Goal: Information Seeking & Learning: Learn about a topic

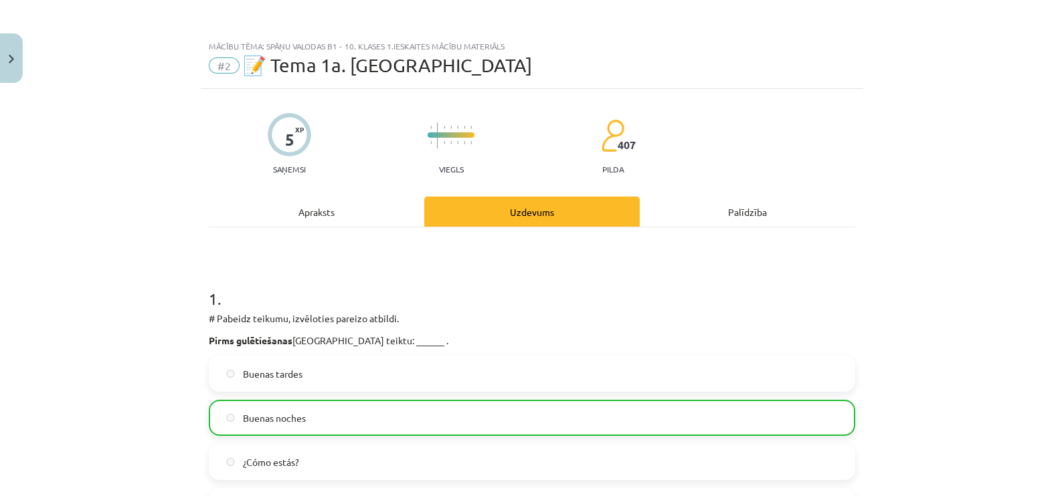
scroll to position [1322, 0]
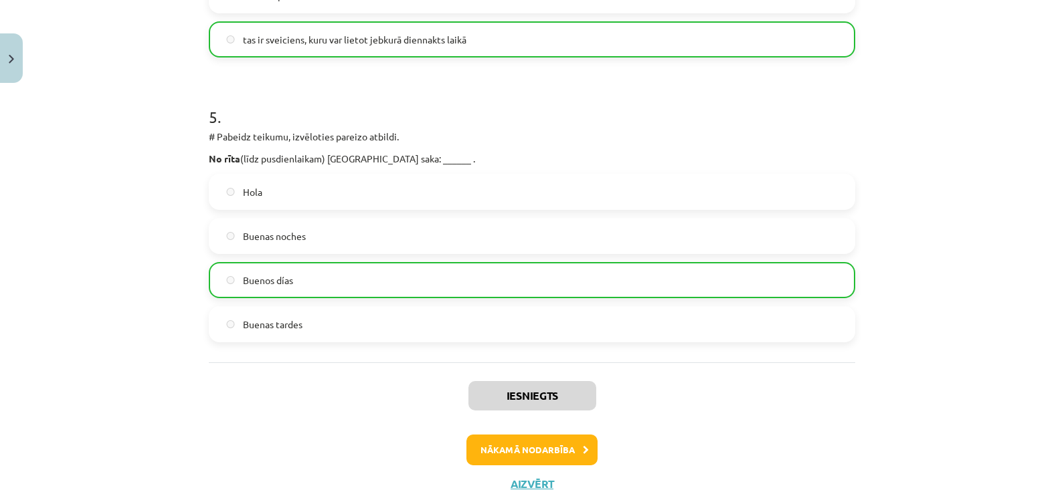
click at [990, 109] on div "Mācību tēma: Spāņu valodas b1 - 10. klases 1.ieskaites mācību materiāls #2 📝 Te…" at bounding box center [532, 248] width 1064 height 496
click at [534, 448] on button "Nākamā nodarbība" at bounding box center [531, 450] width 131 height 31
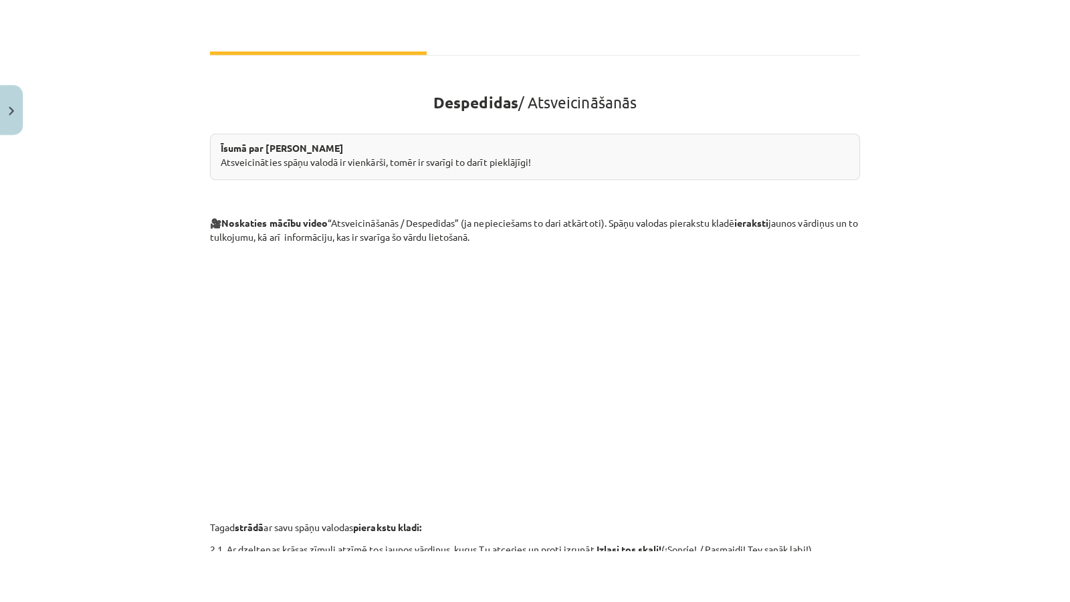
scroll to position [216, 0]
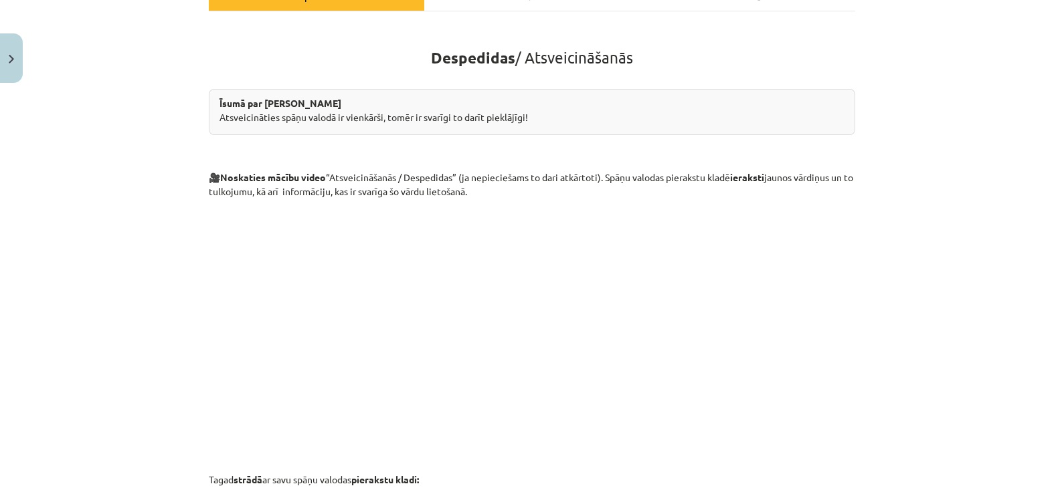
click at [55, 268] on div "Mācību tēma: Spāņu valodas b1 - 10. klases 1.ieskaites mācību materiāls #3 📝 Te…" at bounding box center [532, 248] width 1064 height 496
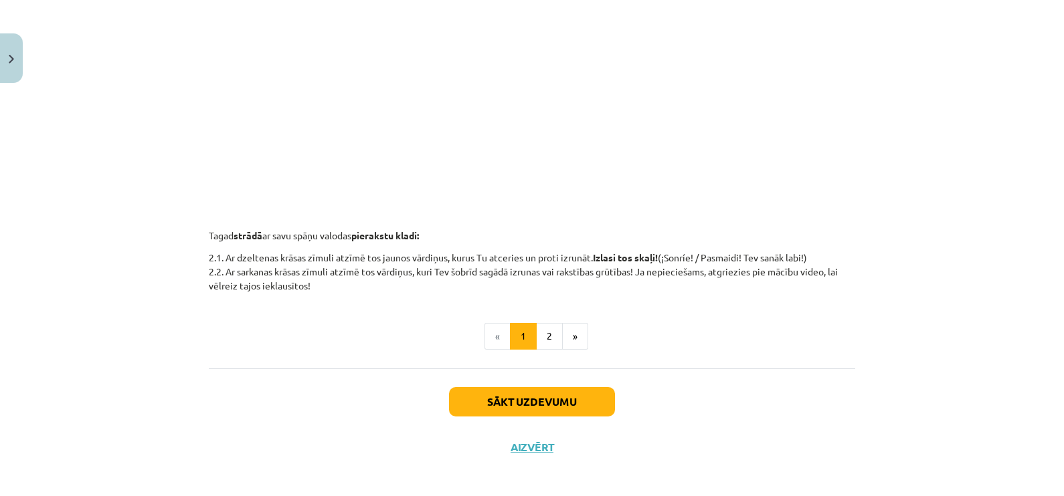
scroll to position [464, 0]
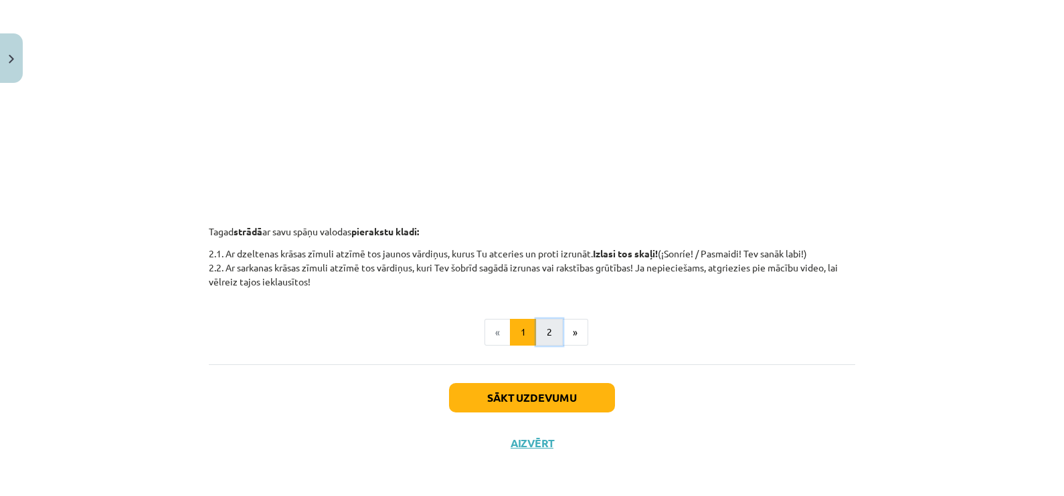
click at [541, 337] on button "2" at bounding box center [549, 332] width 27 height 27
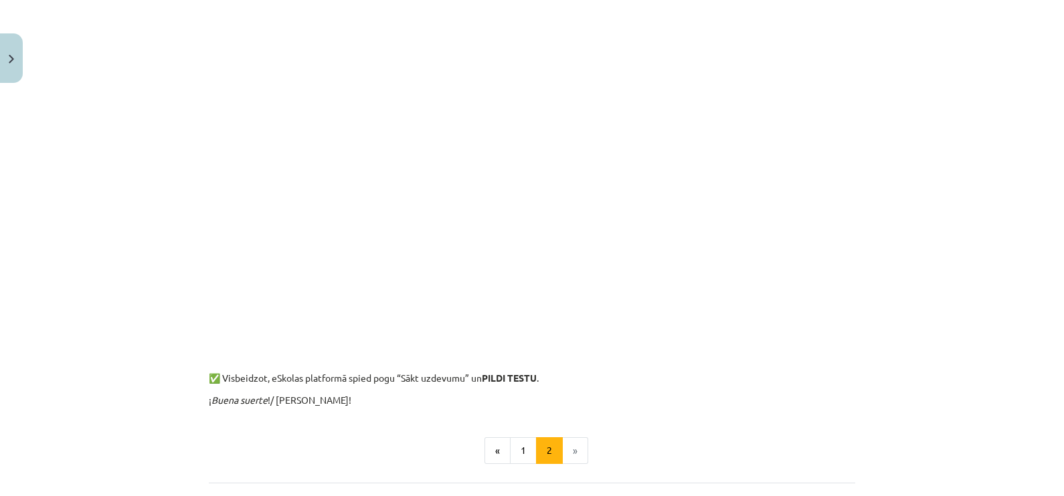
scroll to position [1507, 0]
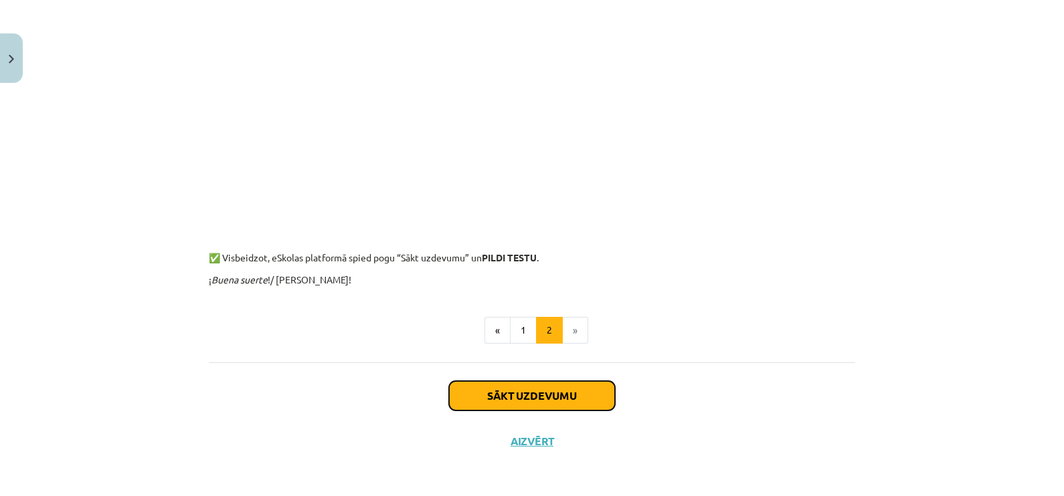
click at [499, 394] on button "Sākt uzdevumu" at bounding box center [532, 395] width 166 height 29
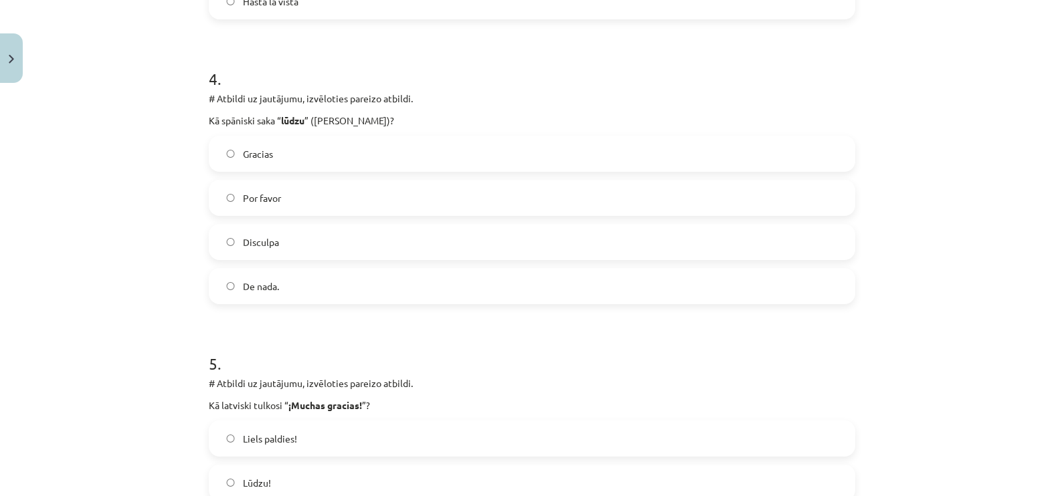
scroll to position [1086, 0]
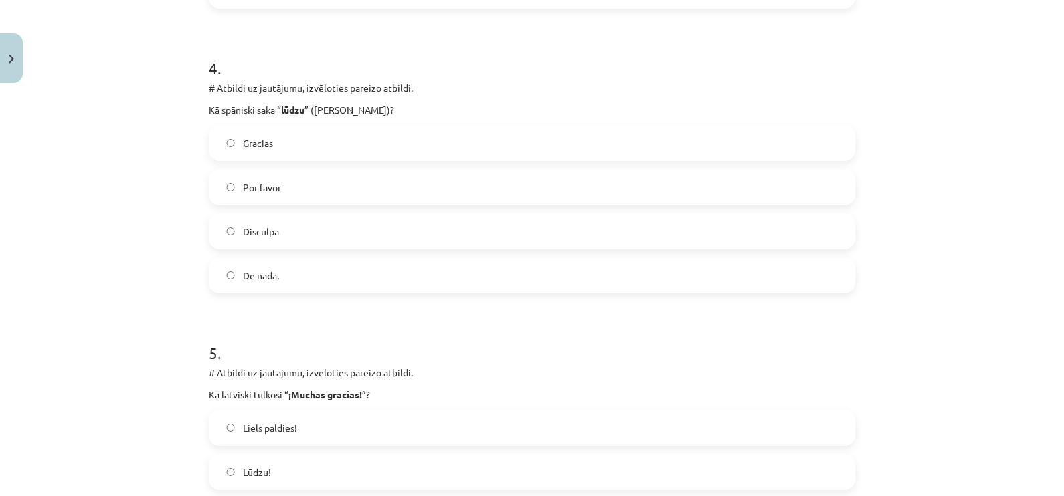
click at [224, 196] on label "Por favor" at bounding box center [532, 187] width 644 height 33
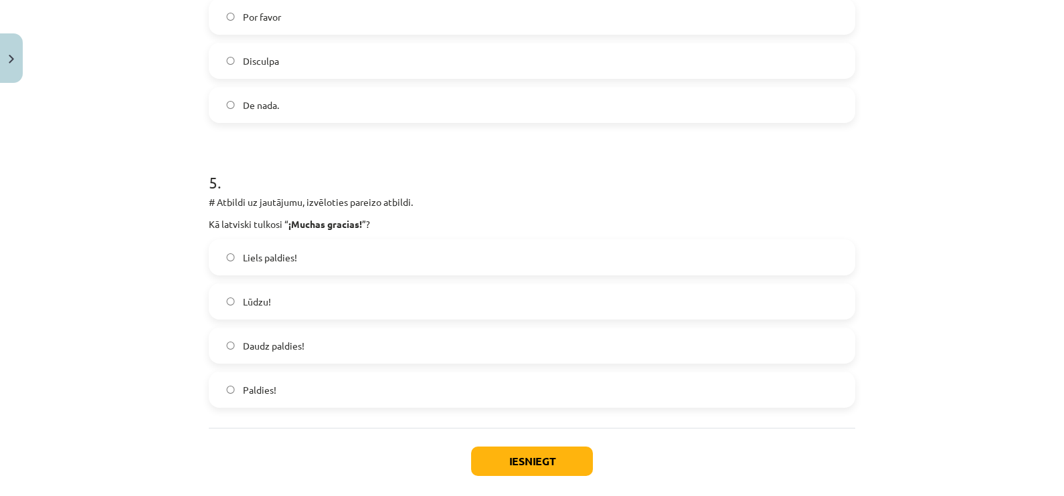
scroll to position [1287, 0]
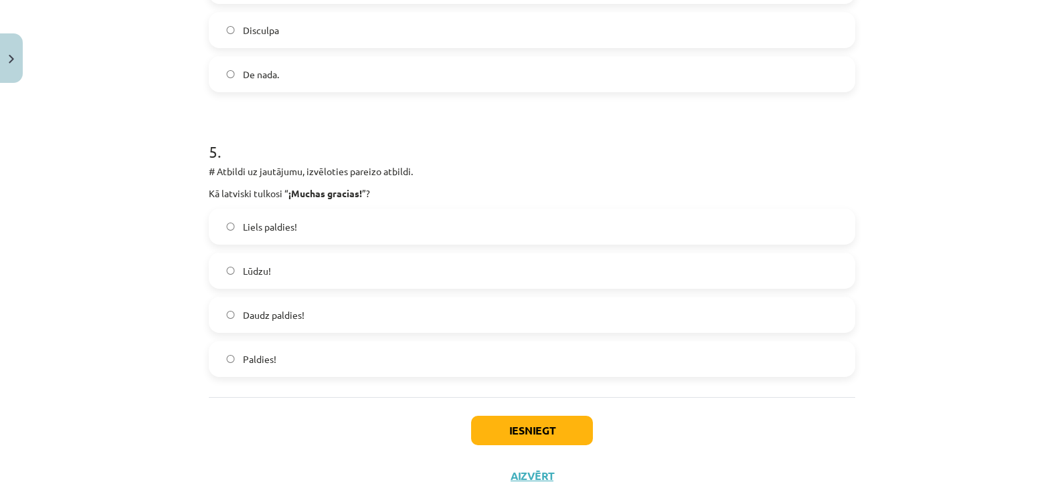
click at [225, 230] on label "Liels paldies!" at bounding box center [532, 226] width 644 height 33
click at [518, 419] on button "Iesniegt" at bounding box center [532, 430] width 122 height 29
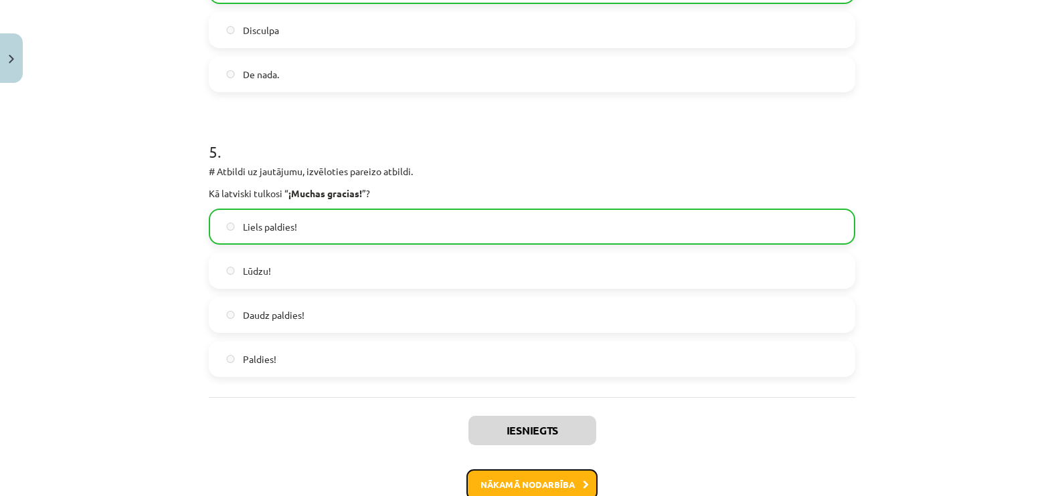
click at [526, 484] on button "Nākamā nodarbība" at bounding box center [531, 485] width 131 height 31
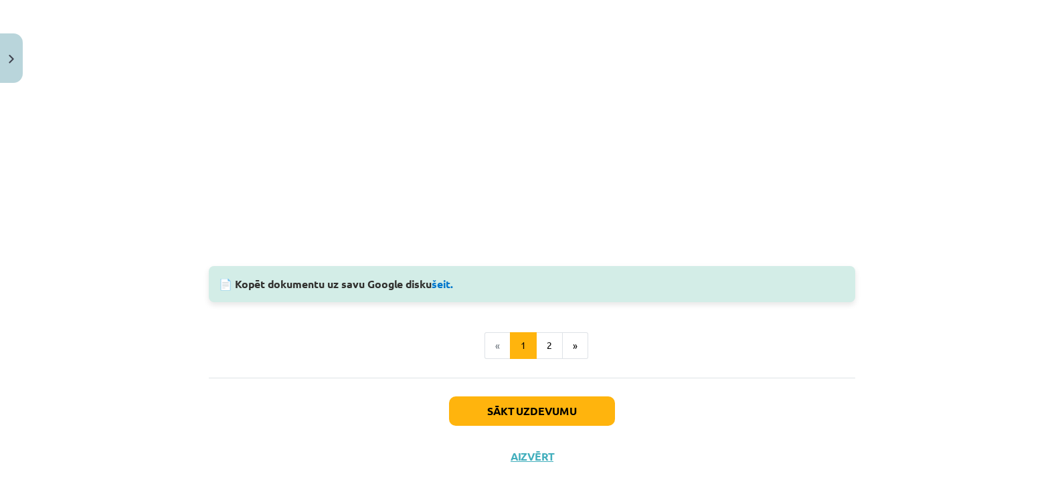
scroll to position [1203, 0]
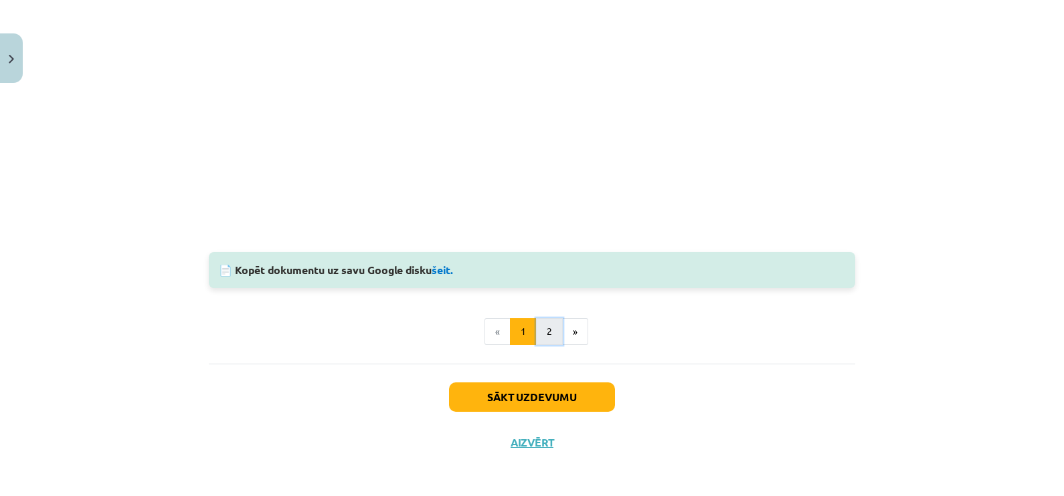
click at [545, 334] on button "2" at bounding box center [549, 331] width 27 height 27
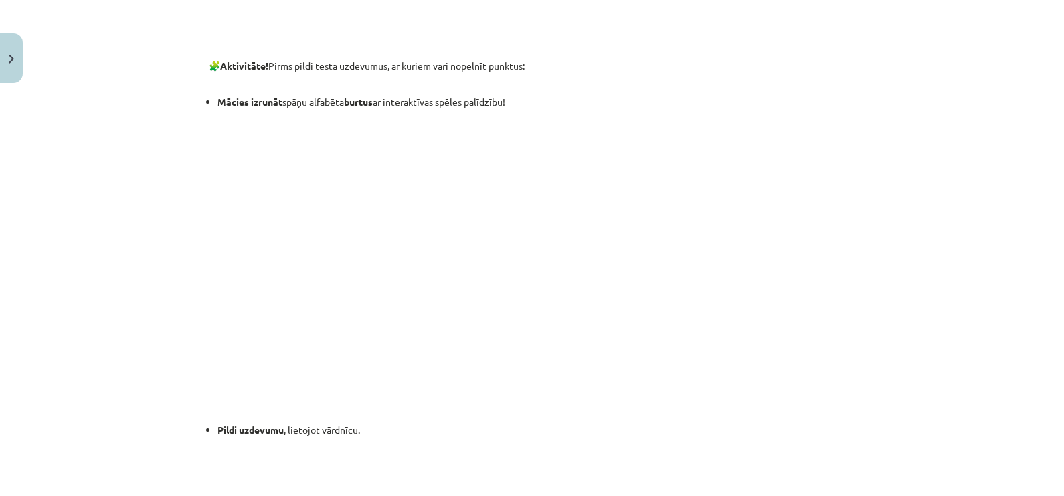
scroll to position [626, 0]
click at [234, 280] on p at bounding box center [532, 264] width 646 height 300
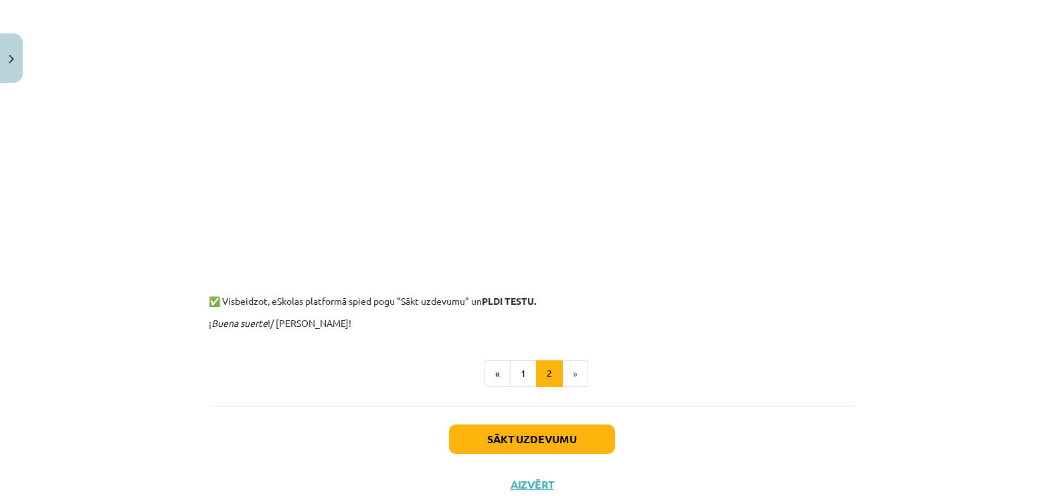
scroll to position [1185, 0]
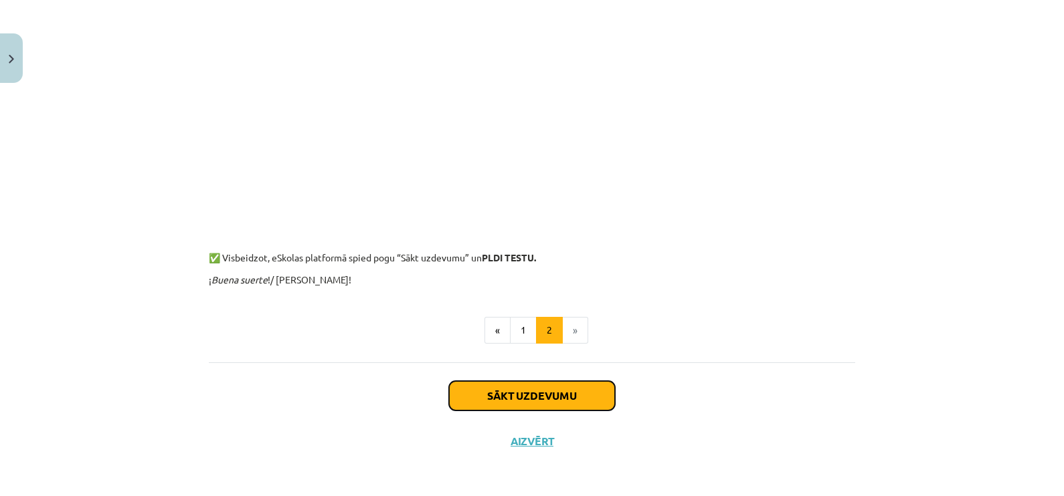
click at [535, 396] on button "Sākt uzdevumu" at bounding box center [532, 395] width 166 height 29
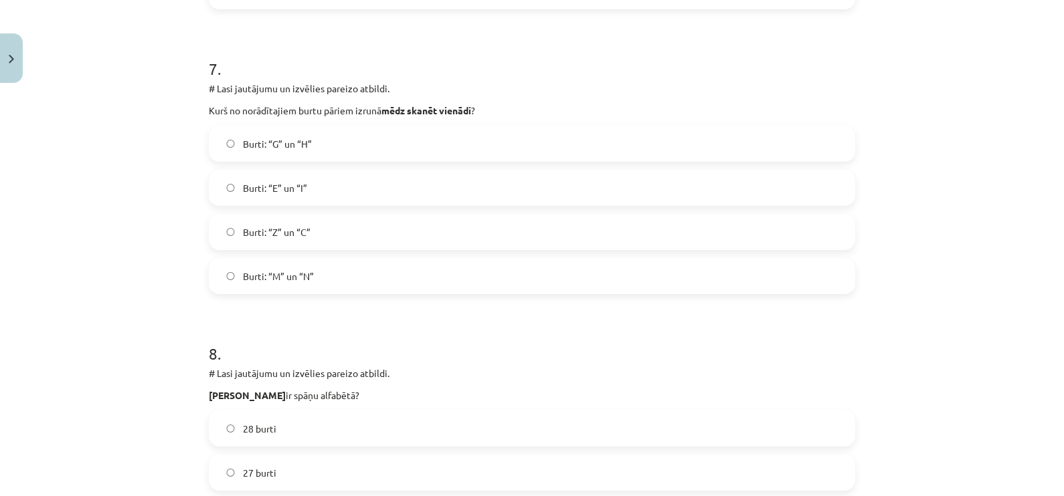
scroll to position [1951, 0]
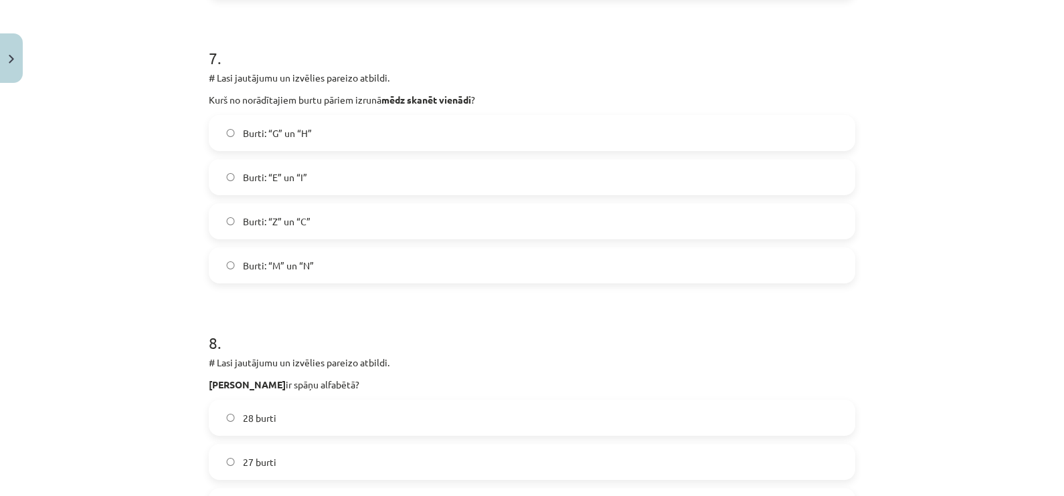
click at [224, 224] on label "Burti: “Z” un “C”" at bounding box center [532, 221] width 644 height 33
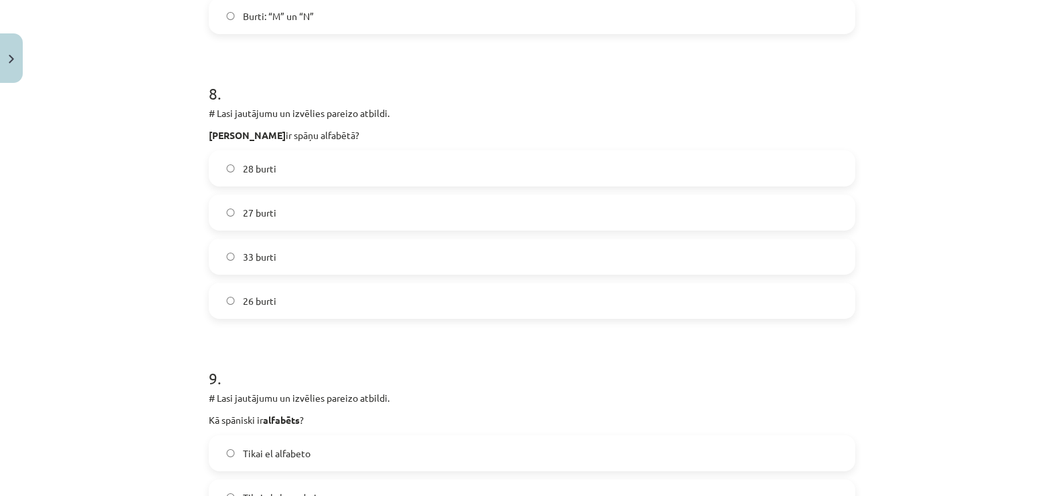
scroll to position [2207, 0]
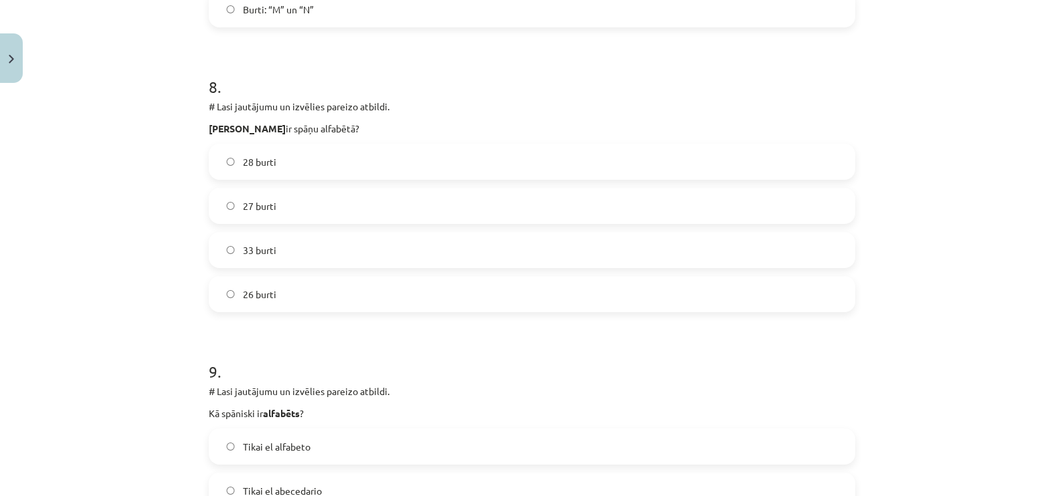
click at [218, 204] on label "27 burti" at bounding box center [532, 205] width 644 height 33
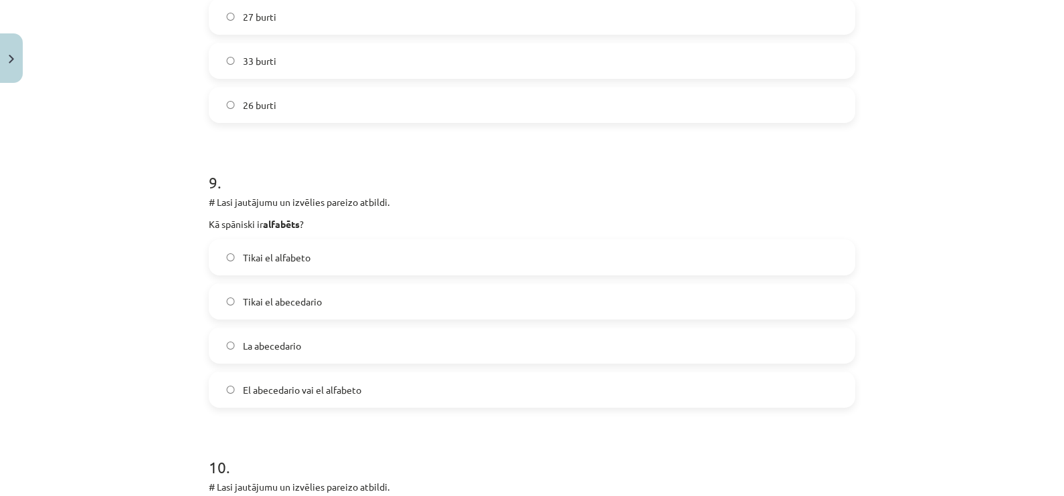
scroll to position [2419, 0]
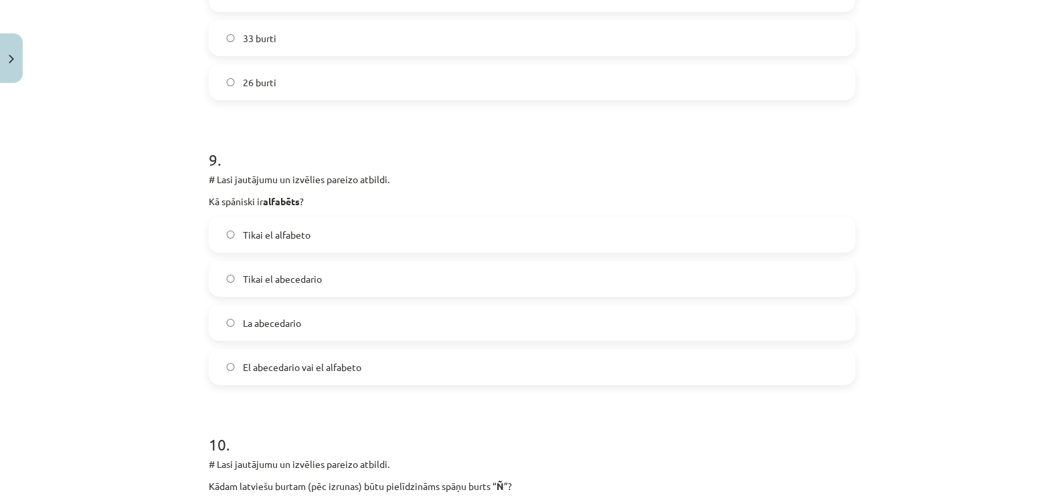
click at [222, 359] on label "El abecedario vai el alfabeto" at bounding box center [532, 367] width 644 height 33
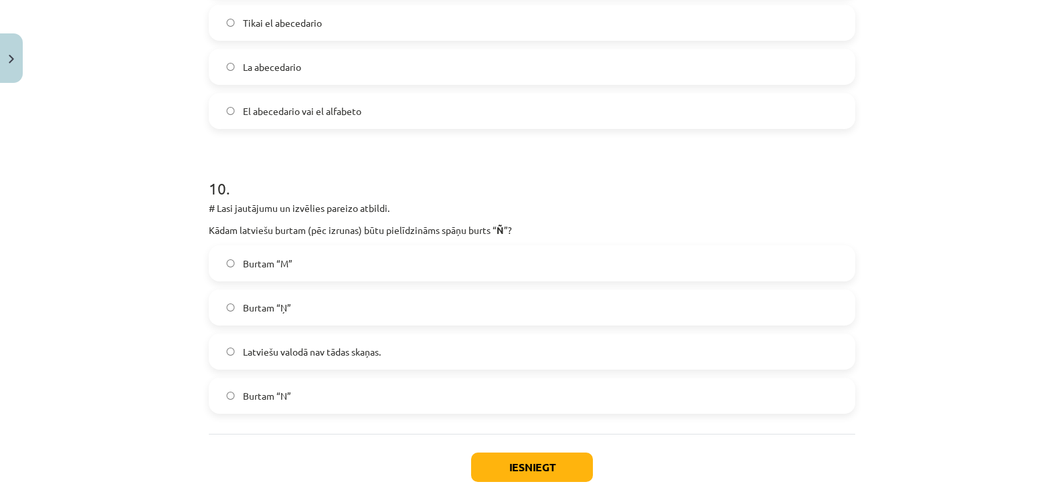
scroll to position [2709, 0]
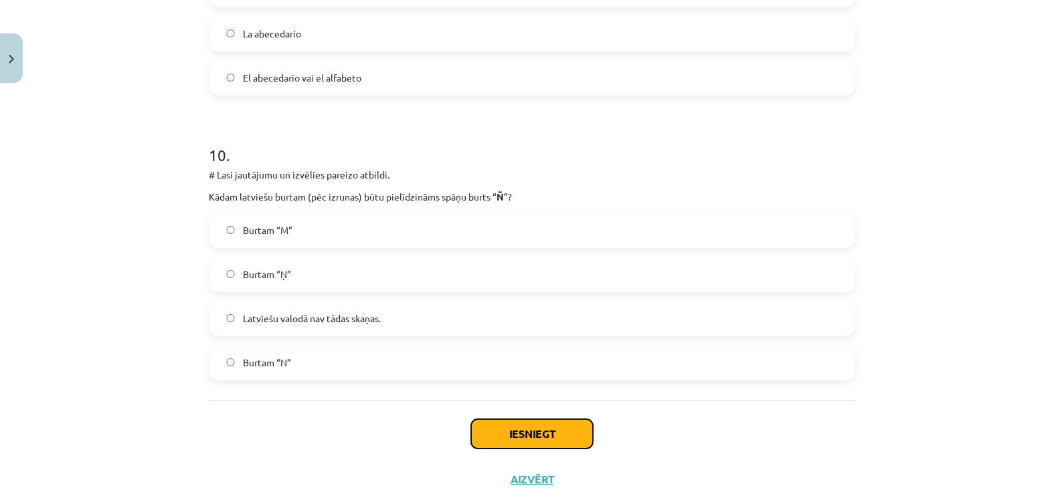
click at [542, 435] on button "Iesniegt" at bounding box center [532, 433] width 122 height 29
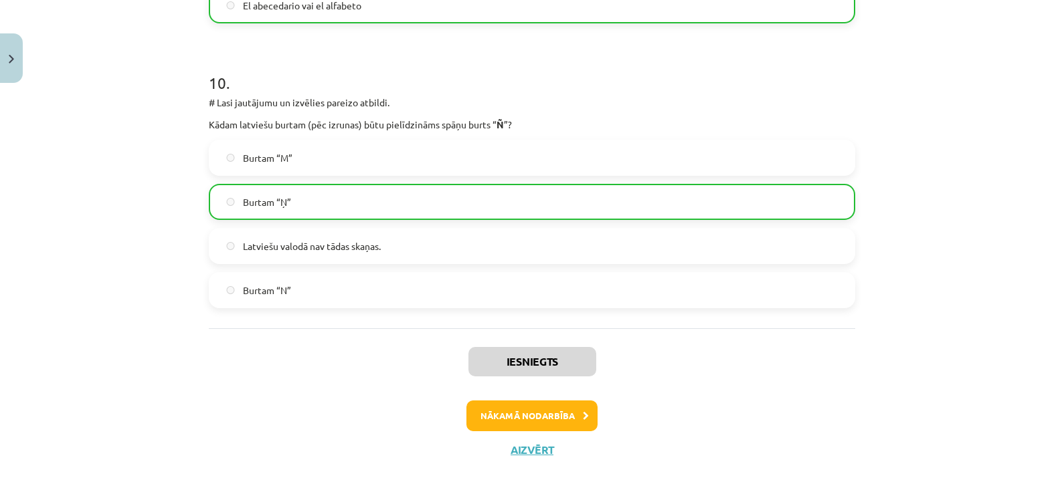
scroll to position [2789, 0]
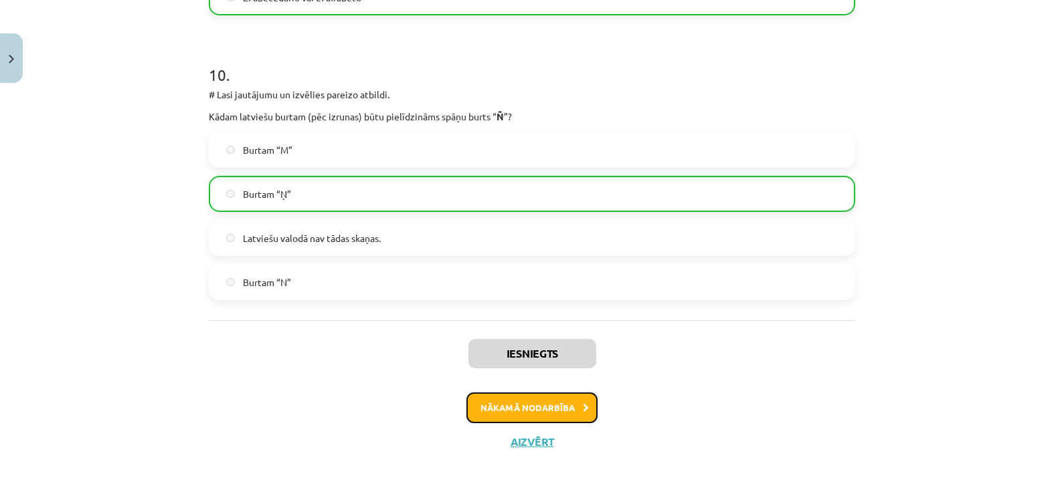
click at [535, 413] on button "Nākamā nodarbība" at bounding box center [531, 408] width 131 height 31
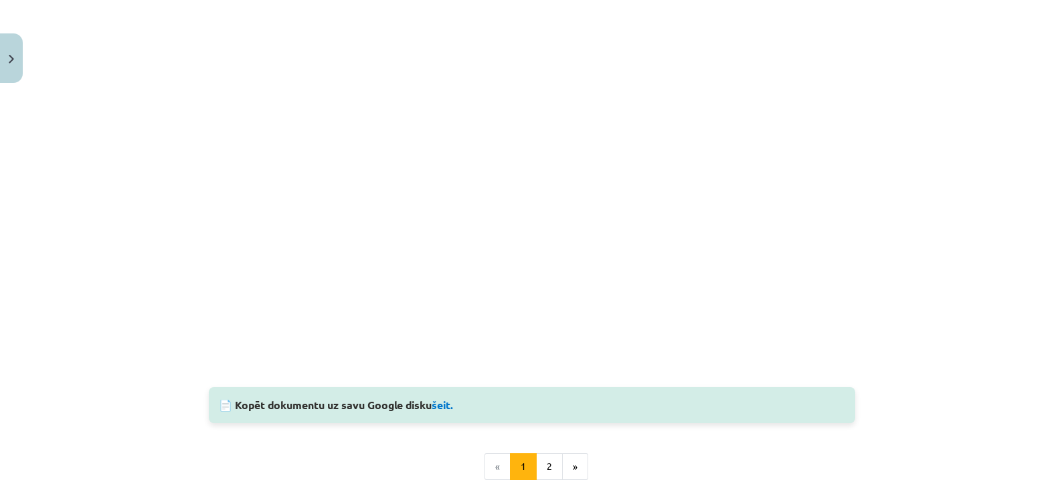
scroll to position [1052, 0]
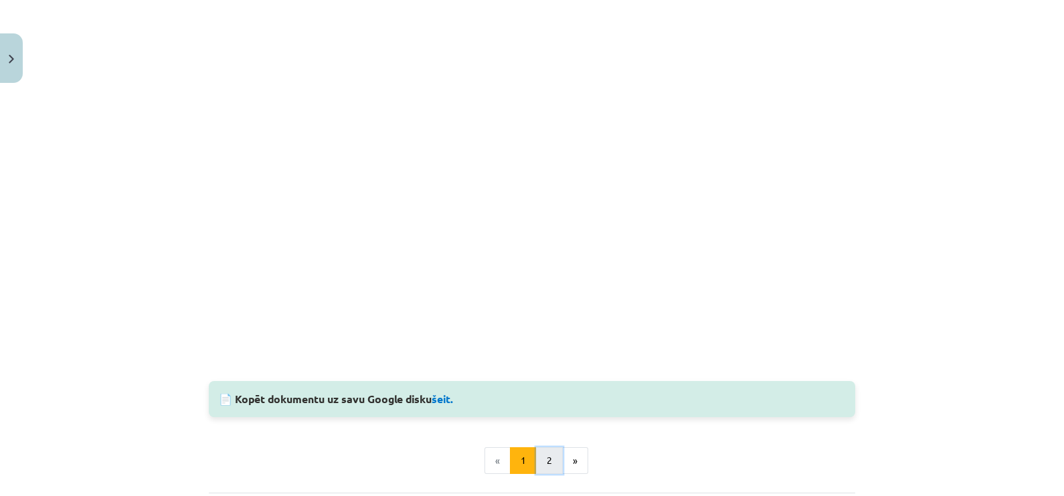
click at [548, 459] on button "2" at bounding box center [549, 461] width 27 height 27
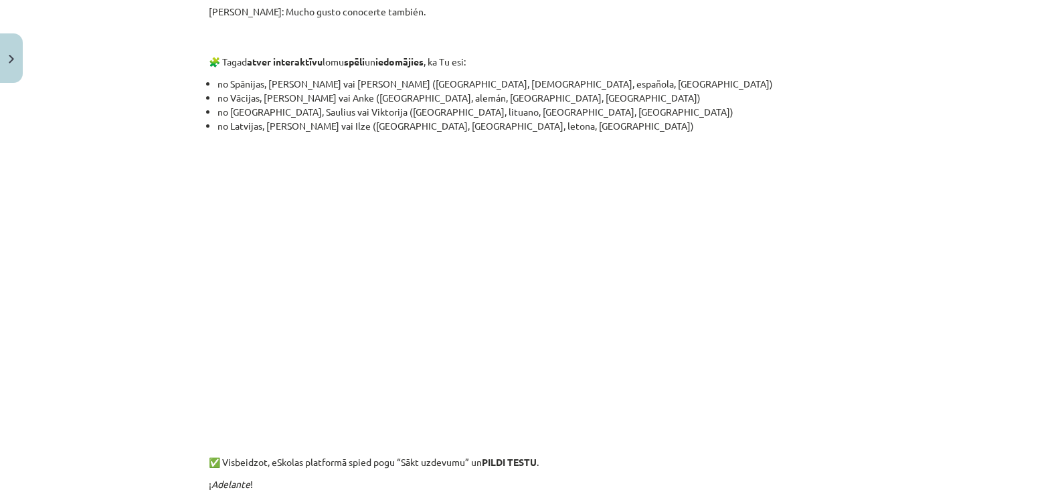
scroll to position [1060, 0]
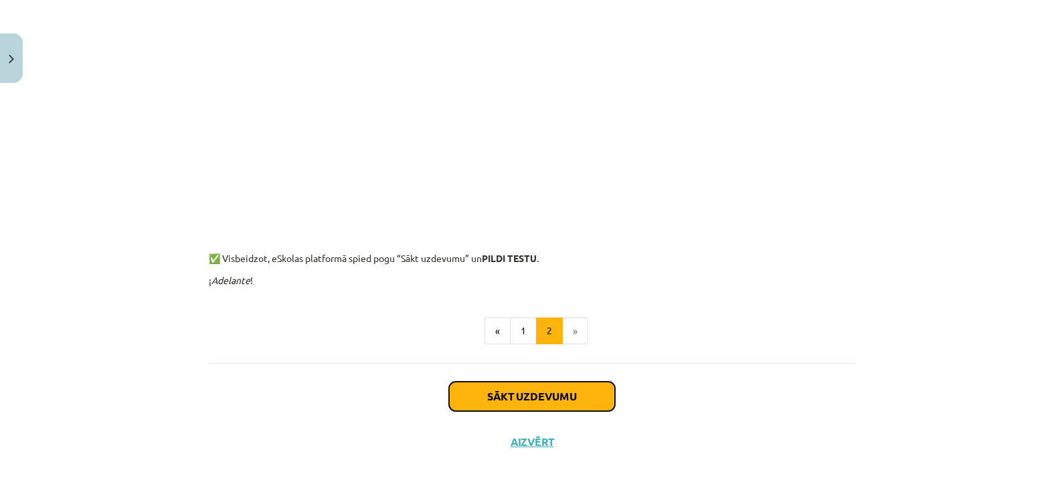
click at [545, 401] on button "Sākt uzdevumu" at bounding box center [532, 396] width 166 height 29
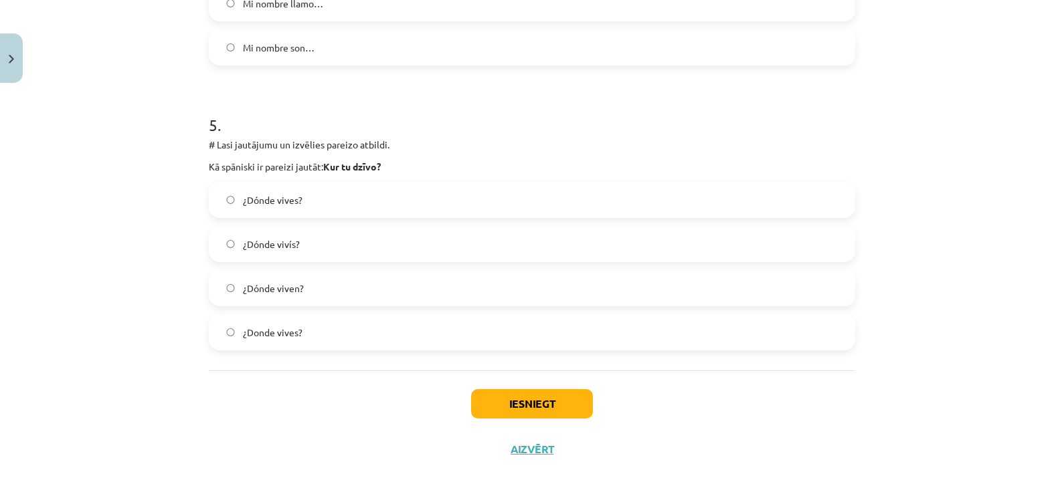
scroll to position [1322, 0]
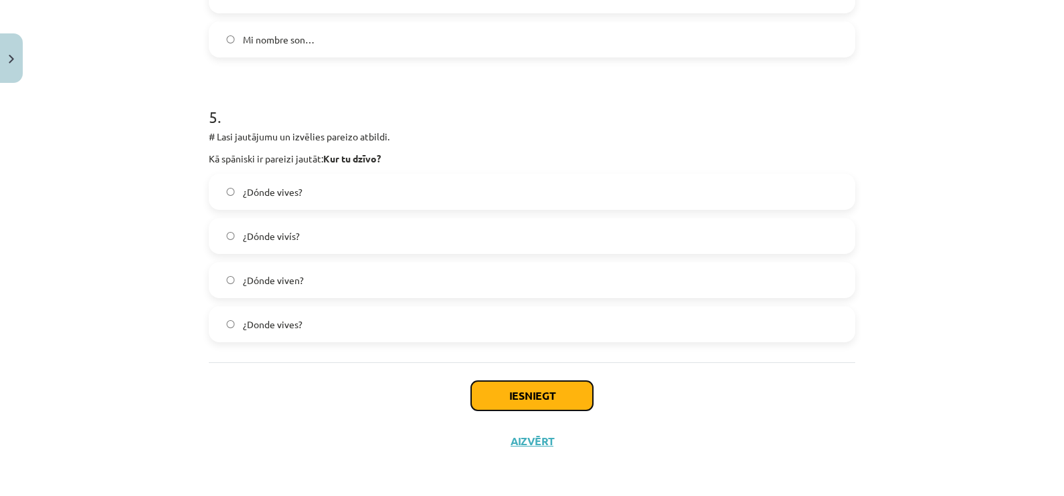
click at [553, 393] on button "Iesniegt" at bounding box center [532, 395] width 122 height 29
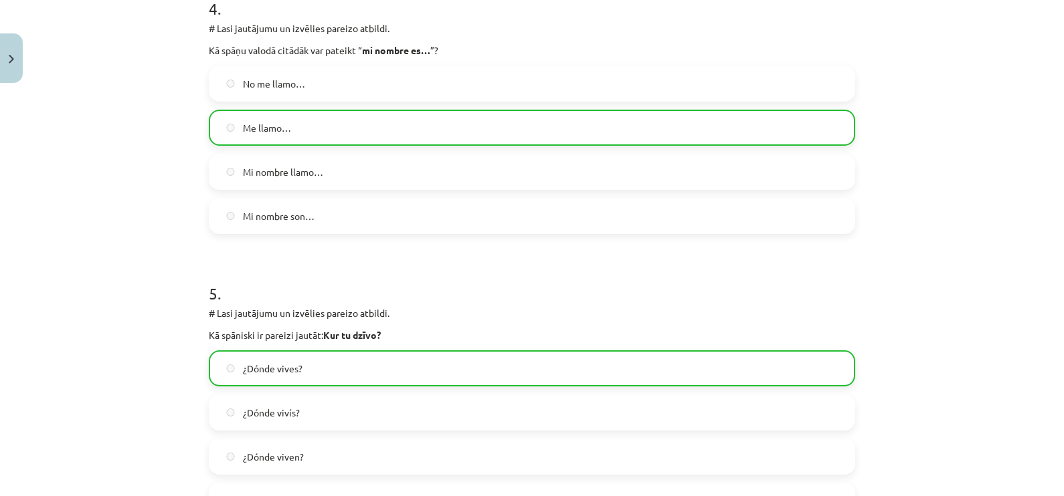
scroll to position [1364, 0]
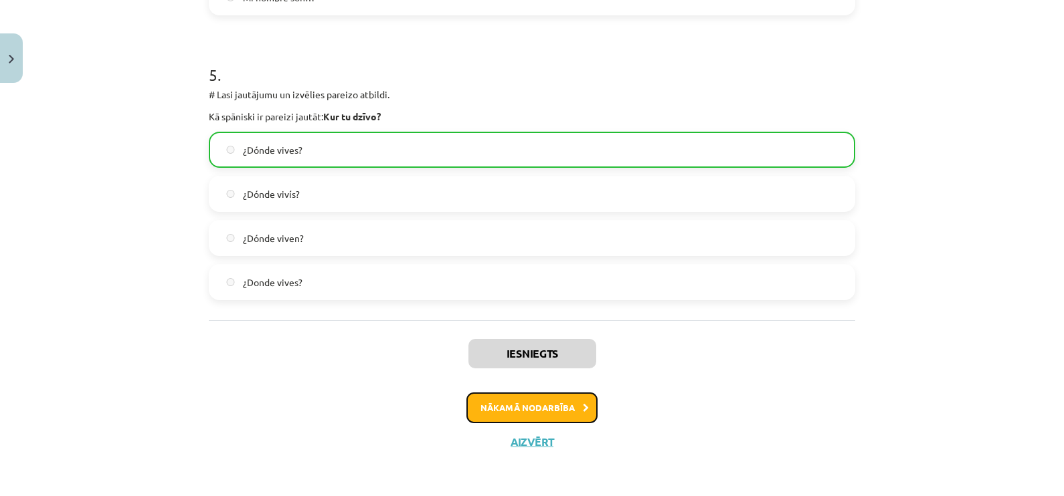
click at [516, 398] on button "Nākamā nodarbība" at bounding box center [531, 408] width 131 height 31
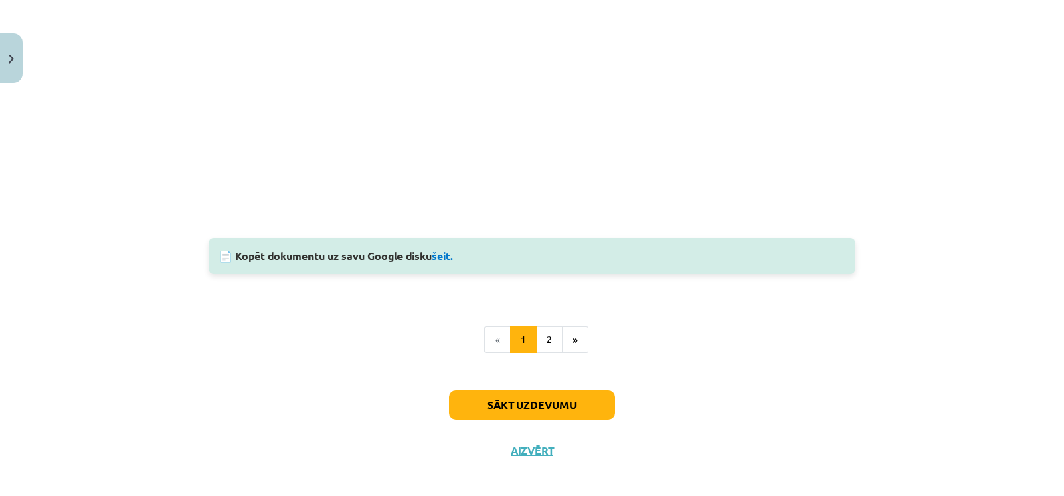
scroll to position [967, 0]
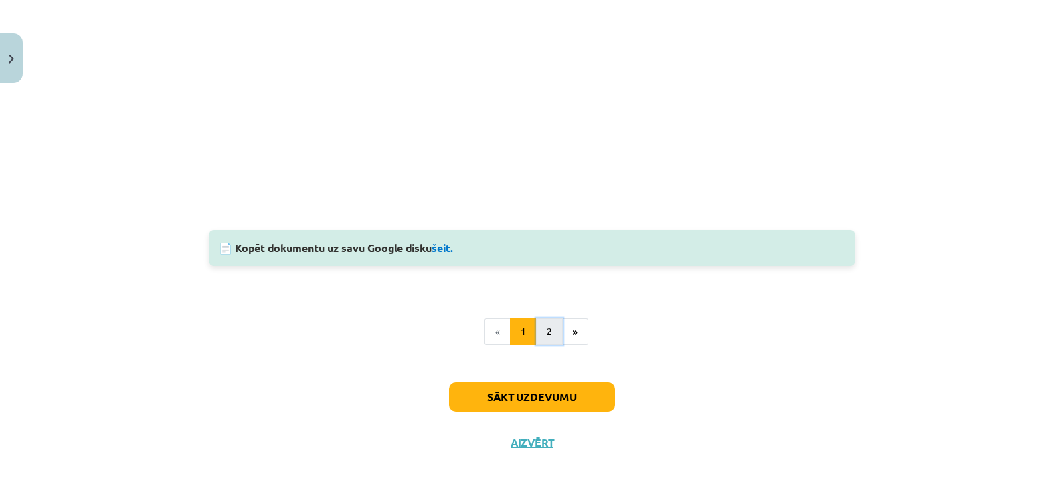
click at [542, 330] on button "2" at bounding box center [549, 331] width 27 height 27
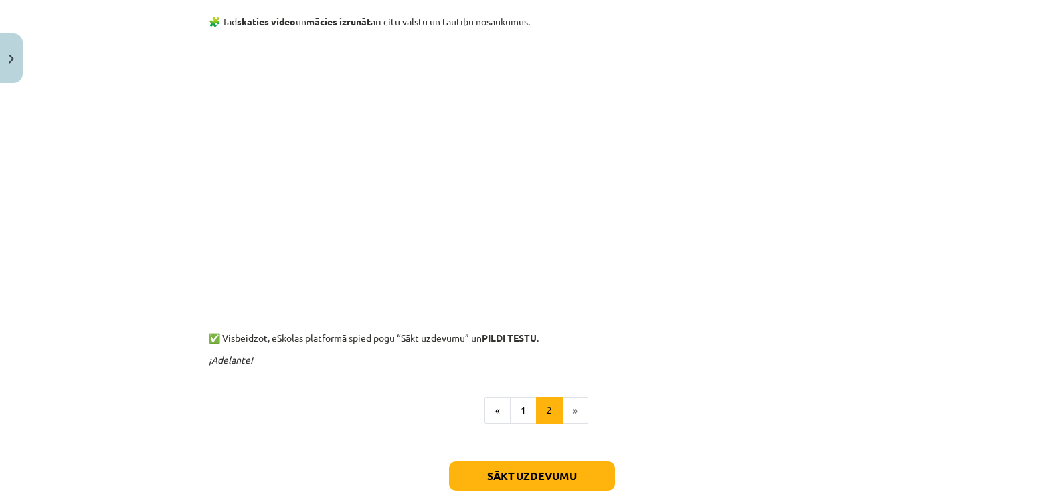
scroll to position [318, 0]
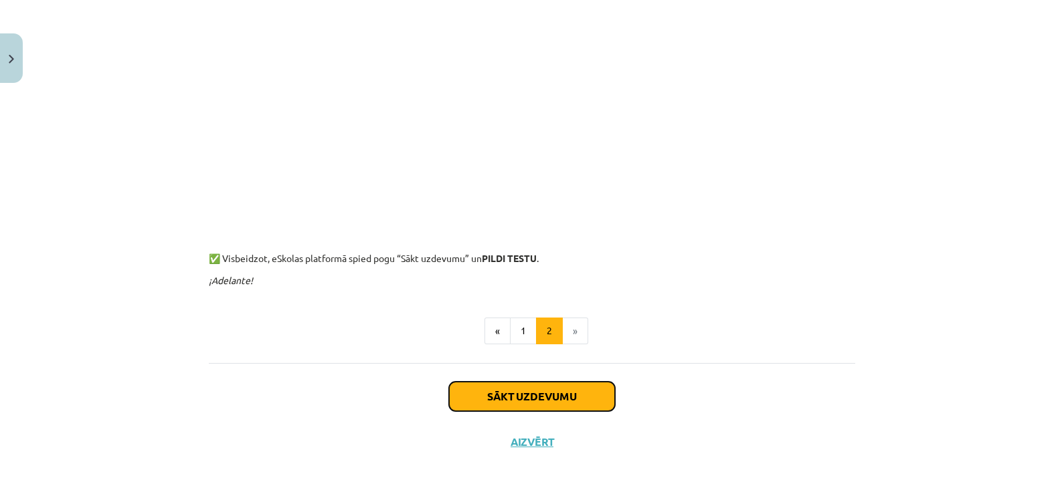
click at [522, 392] on button "Sākt uzdevumu" at bounding box center [532, 396] width 166 height 29
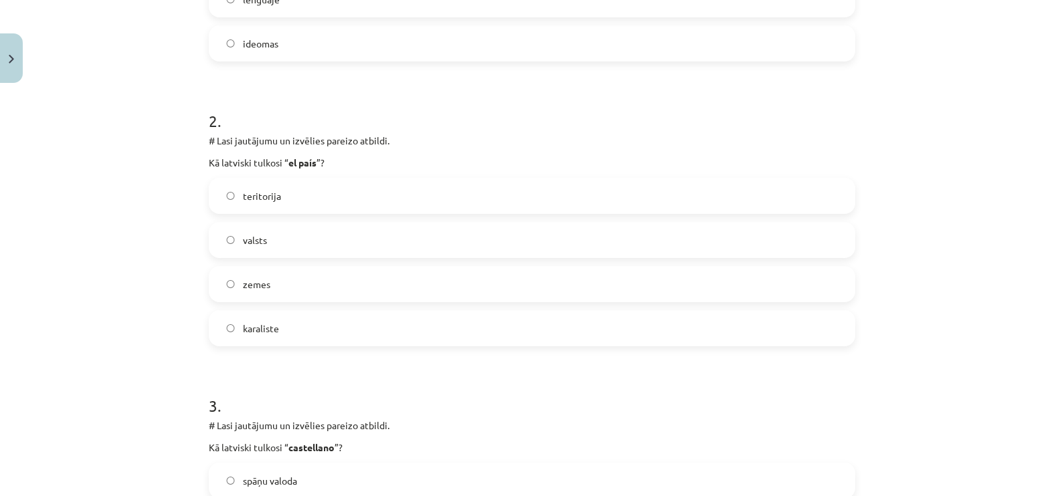
scroll to position [472, 0]
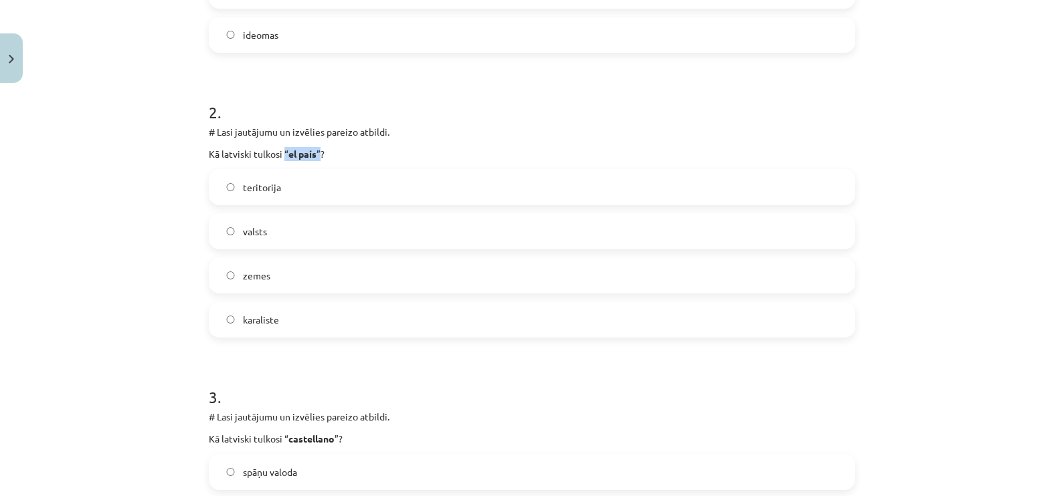
drag, startPoint x: 280, startPoint y: 153, endPoint x: 312, endPoint y: 155, distance: 32.8
click at [312, 155] on p "Kā latviski tulkosi “ el país ”?" at bounding box center [532, 154] width 646 height 14
copy p "“ el país ”"
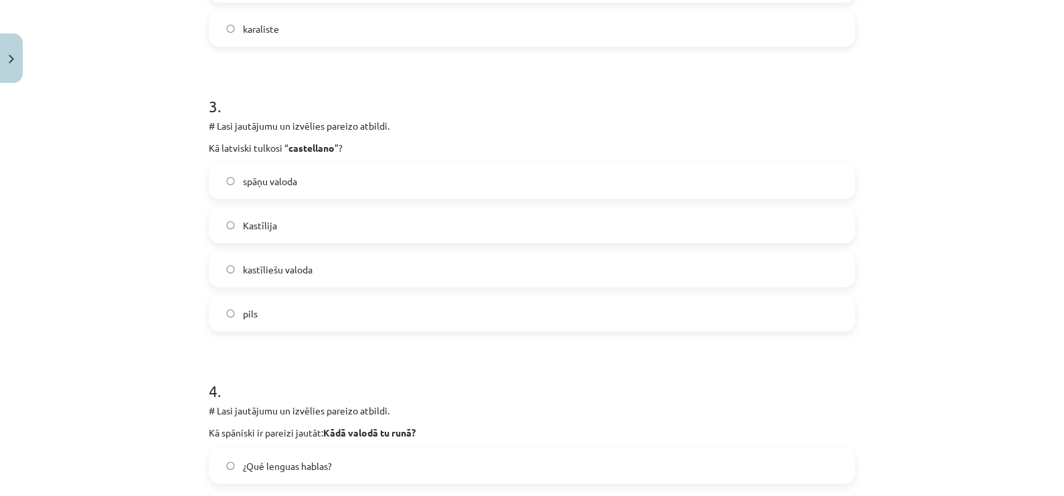
scroll to position [773, 0]
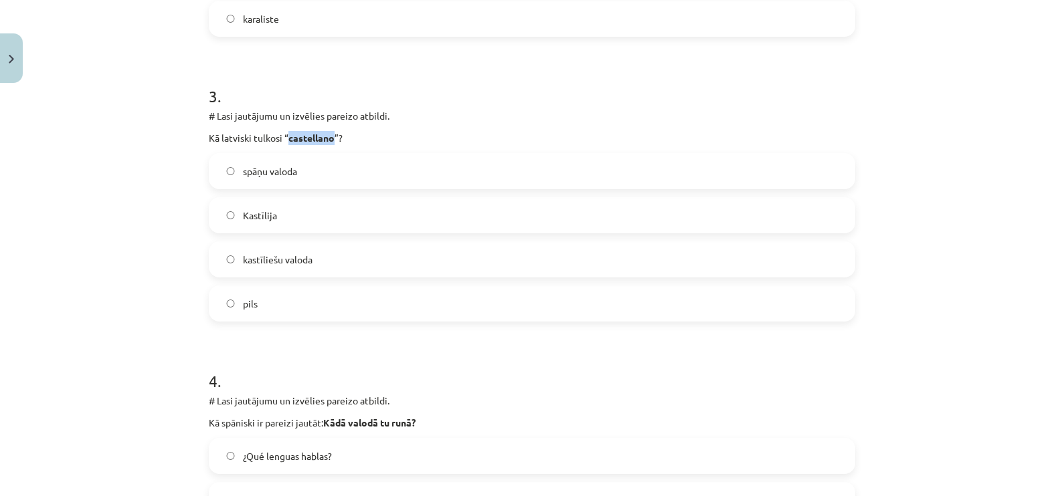
drag, startPoint x: 283, startPoint y: 136, endPoint x: 328, endPoint y: 137, distance: 44.8
click at [328, 137] on p "Kā latviski tulkosi “ castellano ”?" at bounding box center [532, 138] width 646 height 14
copy strong "castellano"
click at [539, 373] on h1 "4 ." at bounding box center [532, 369] width 646 height 41
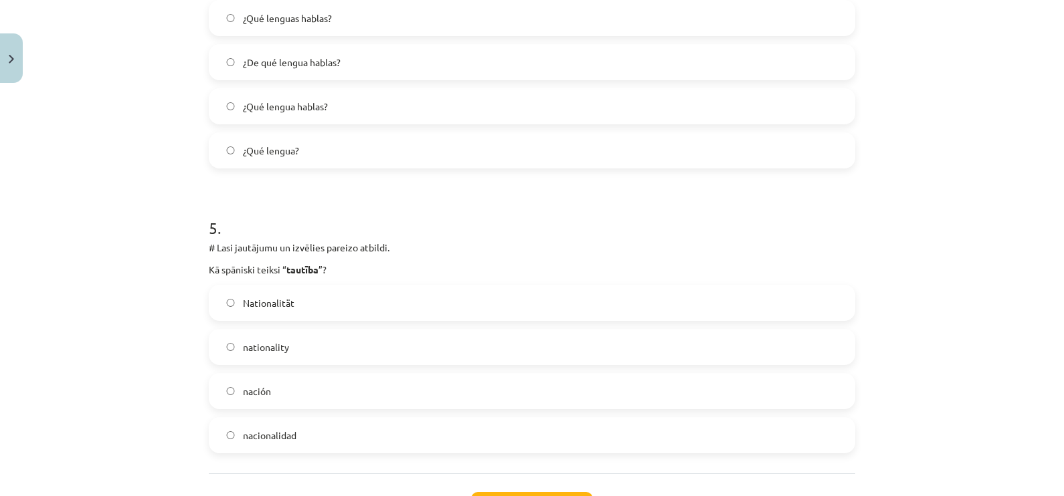
scroll to position [1322, 0]
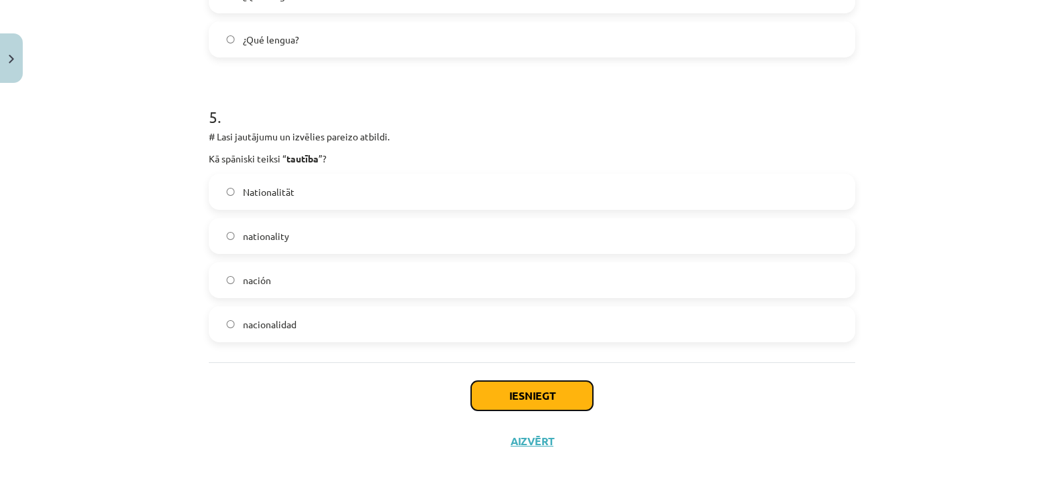
click at [531, 392] on button "Iesniegt" at bounding box center [532, 395] width 122 height 29
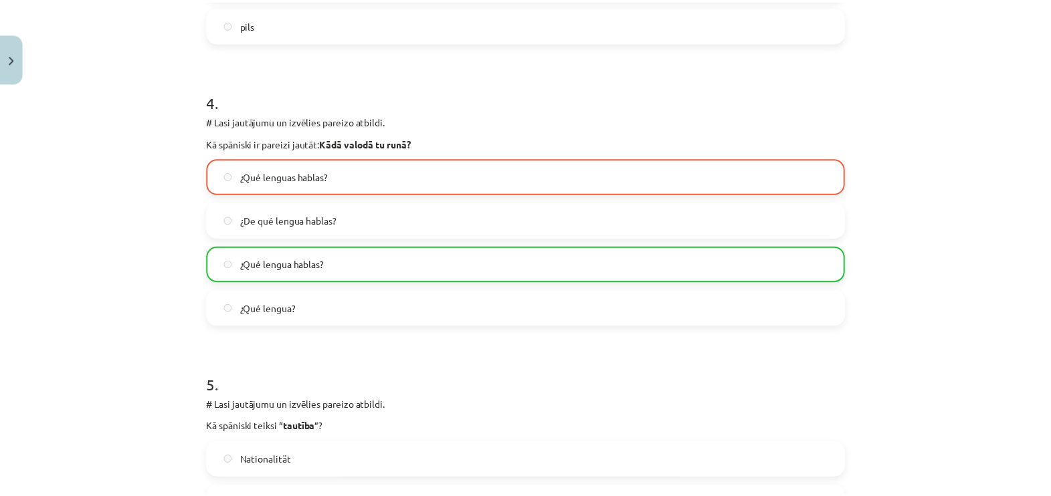
scroll to position [1364, 0]
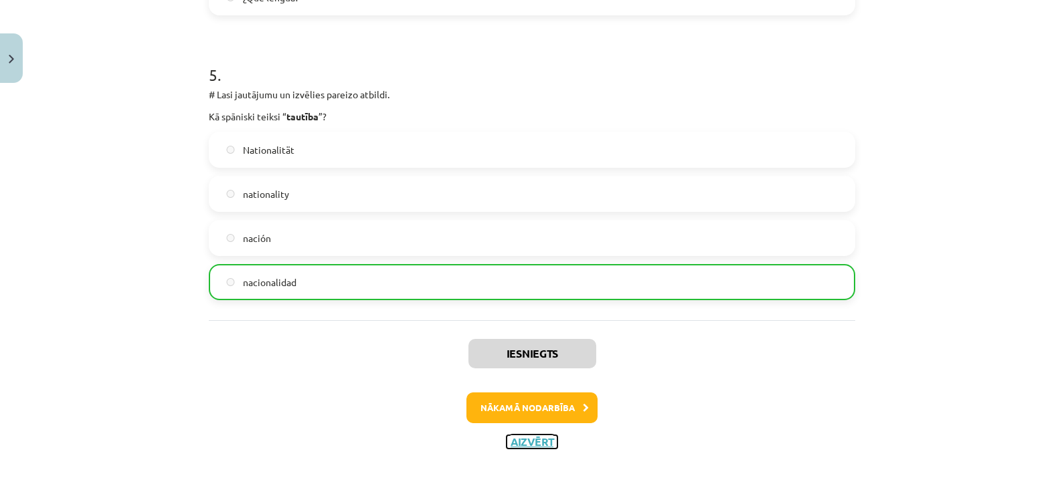
click at [531, 439] on button "Aizvērt" at bounding box center [531, 442] width 51 height 13
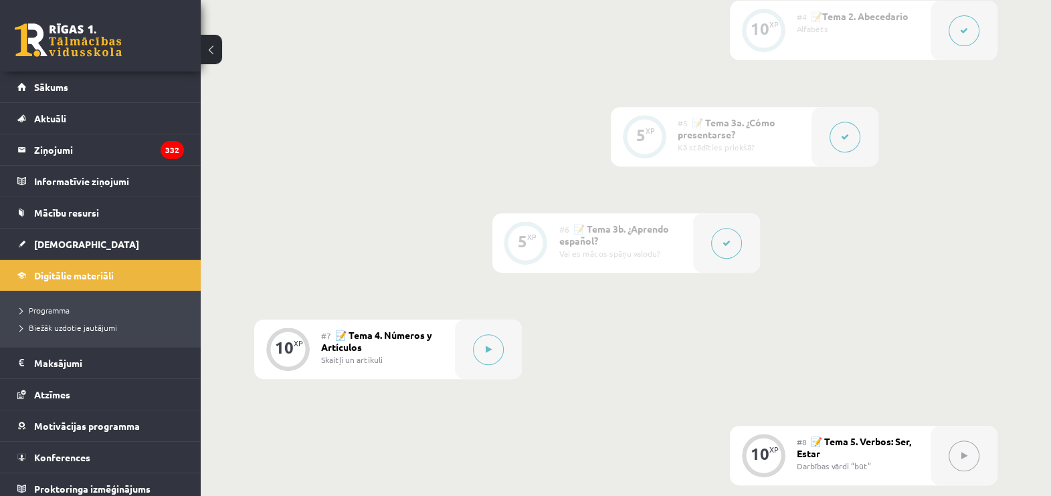
scroll to position [730, 0]
click at [53, 244] on span "[DEMOGRAPHIC_DATA]" at bounding box center [86, 244] width 105 height 12
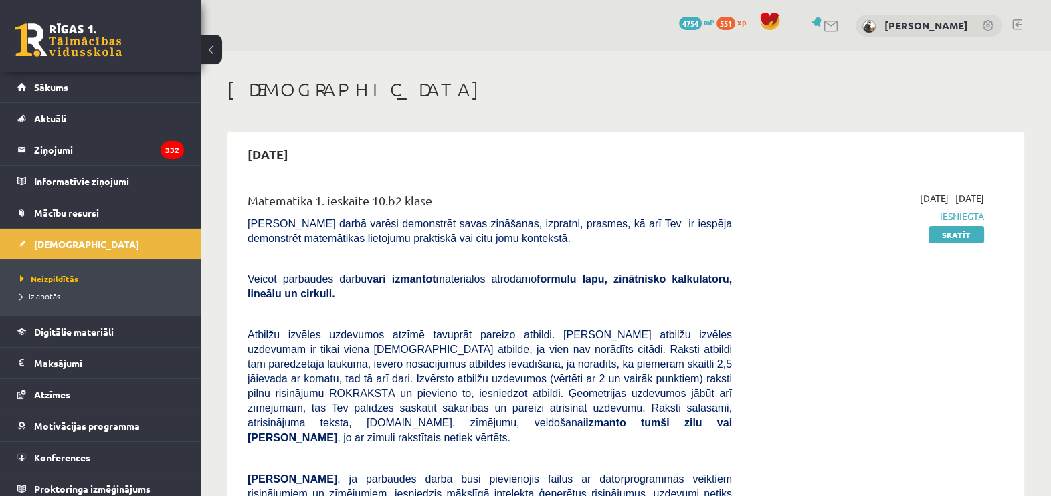
scroll to position [6, 0]
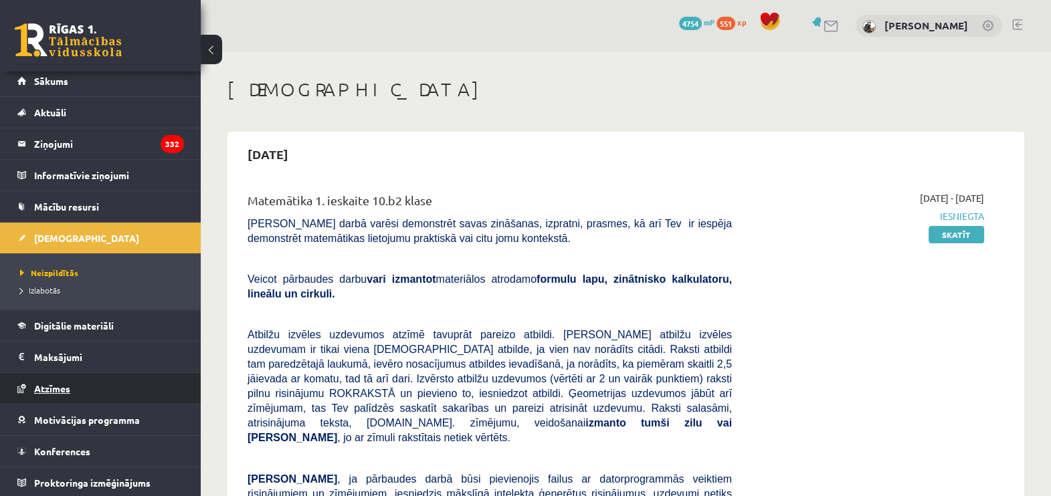
click at [64, 398] on link "Atzīmes" at bounding box center [100, 388] width 167 height 31
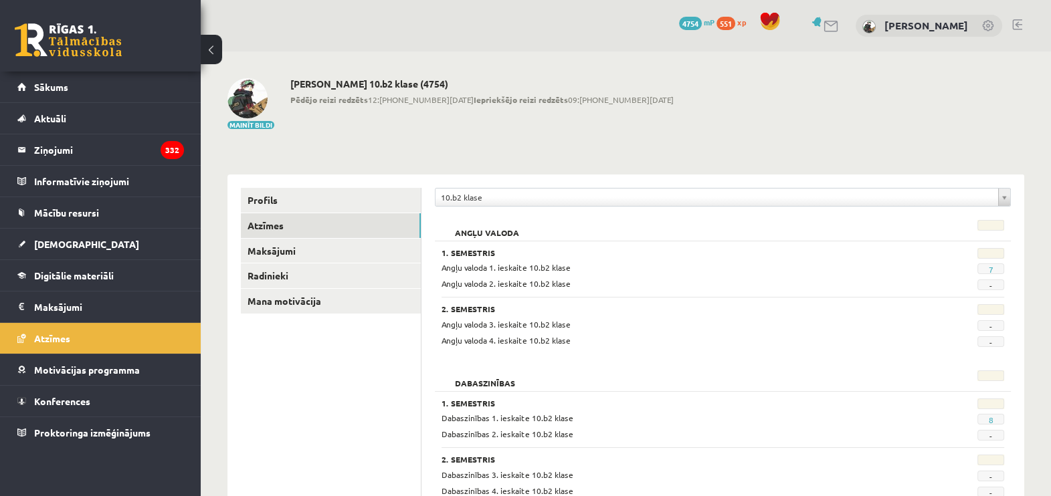
click at [1014, 21] on link at bounding box center [1017, 24] width 10 height 11
